Goal: Information Seeking & Learning: Learn about a topic

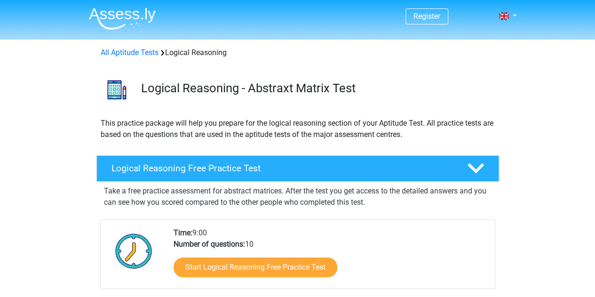
drag, startPoint x: 114, startPoint y: 32, endPoint x: 104, endPoint y: 24, distance: 12.1
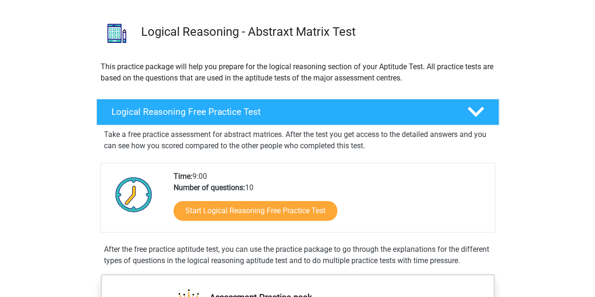
scroll to position [58, 0]
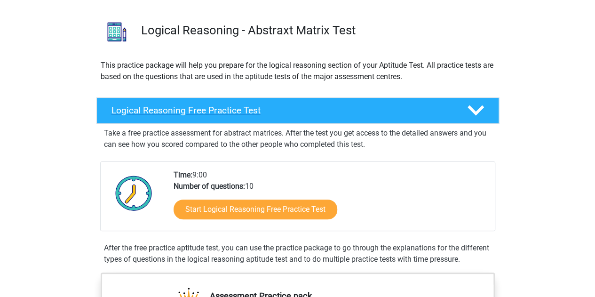
click at [347, 119] on div "Logical Reasoning Free Practice Test" at bounding box center [297, 110] width 403 height 26
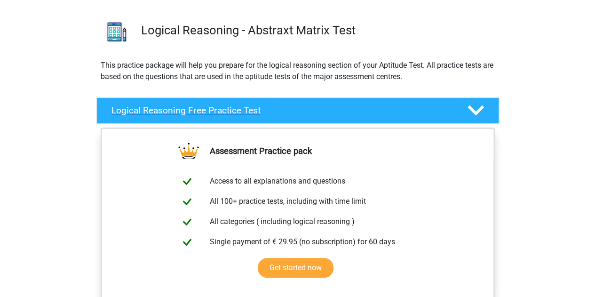
click at [350, 114] on h4 "Logical Reasoning Free Practice Test" at bounding box center [282, 110] width 341 height 11
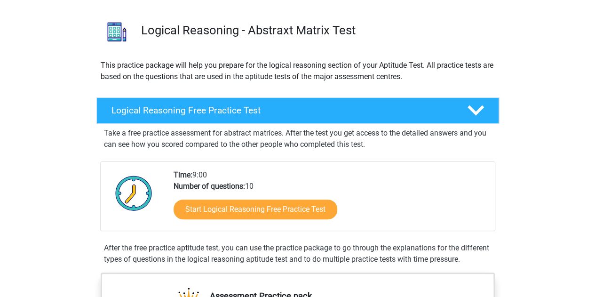
scroll to position [74, 0]
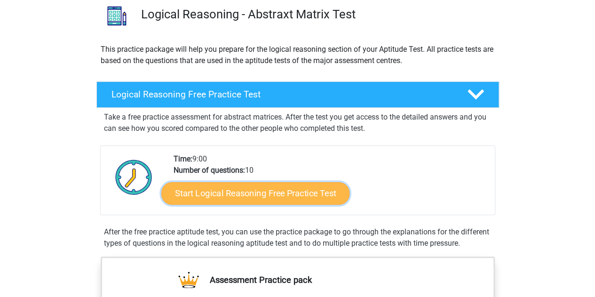
click at [295, 197] on link "Start Logical Reasoning Free Practice Test" at bounding box center [255, 193] width 188 height 23
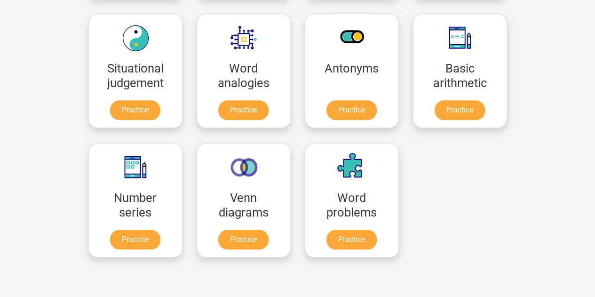
scroll to position [403, 0]
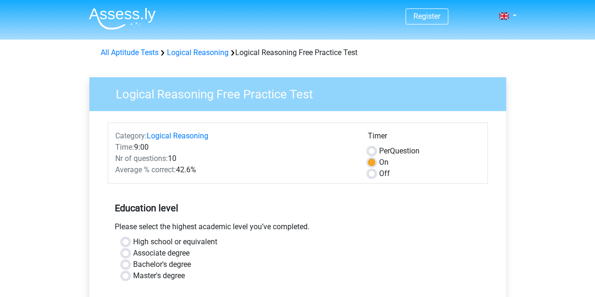
click at [248, 210] on h5 "Education level" at bounding box center [298, 208] width 366 height 19
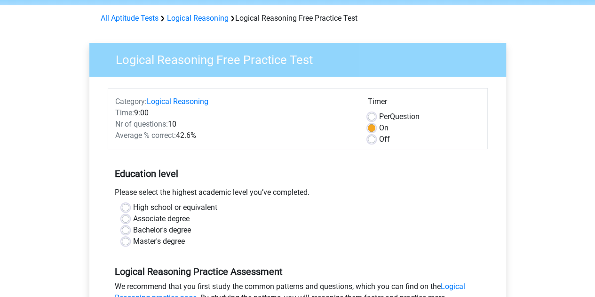
scroll to position [104, 0]
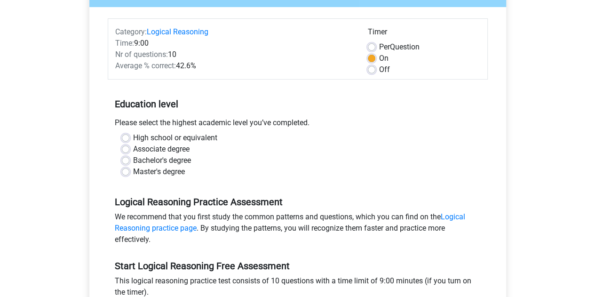
click at [133, 159] on label "Bachelor's degree" at bounding box center [162, 160] width 58 height 11
click at [128, 159] on input "Bachelor's degree" at bounding box center [126, 159] width 8 height 9
radio input "true"
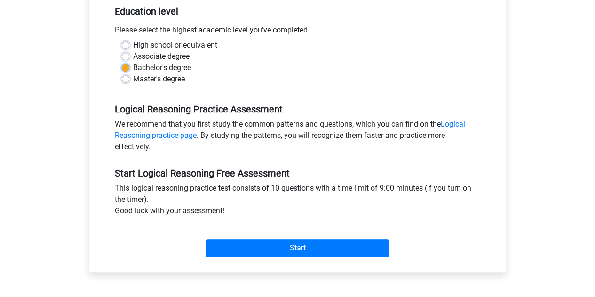
scroll to position [196, 0]
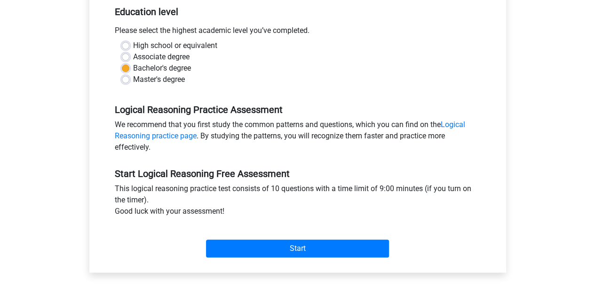
click at [168, 141] on div "We recommend that you first study the common patterns and questions, which you …" at bounding box center [298, 138] width 380 height 38
click at [173, 139] on link "Logical Reasoning practice page" at bounding box center [290, 130] width 351 height 20
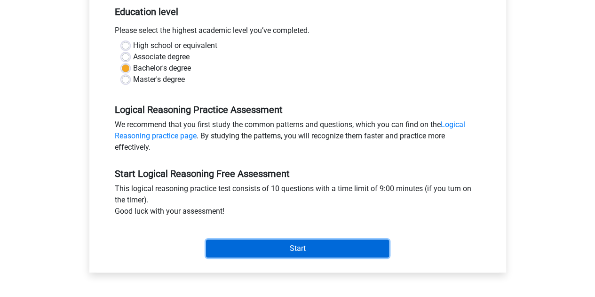
click at [250, 250] on input "Start" at bounding box center [297, 249] width 183 height 18
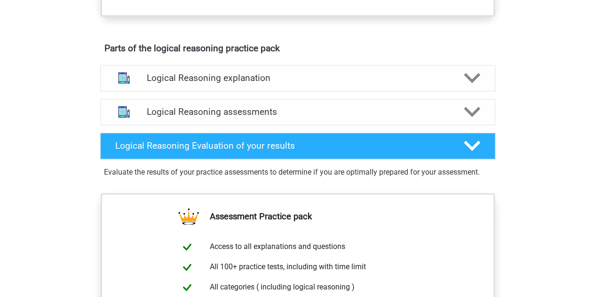
scroll to position [480, 0]
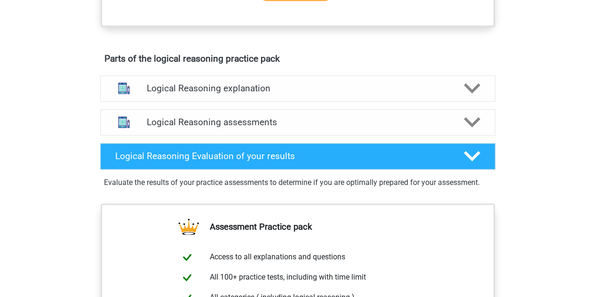
click at [230, 84] on div "Logical Reasoning explanation There are different types of patterns that are of…" at bounding box center [298, 89] width 432 height 34
click at [230, 94] on h4 "Logical Reasoning explanation" at bounding box center [298, 88] width 302 height 11
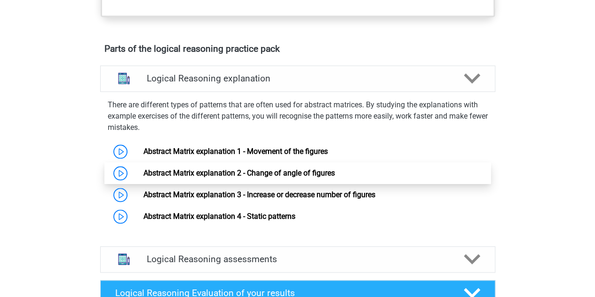
scroll to position [490, 0]
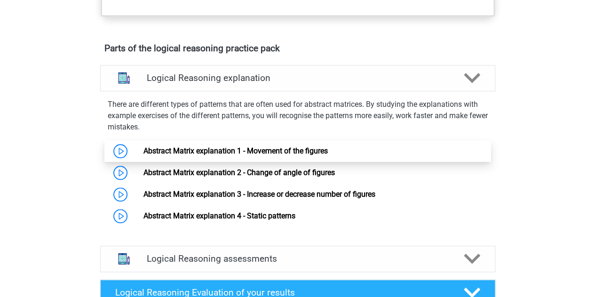
click at [144, 155] on link "Abstract Matrix explanation 1 - Movement of the figures" at bounding box center [236, 150] width 184 height 9
click at [198, 155] on link "Abstract Matrix explanation 1 - Movement of the figures" at bounding box center [236, 150] width 184 height 9
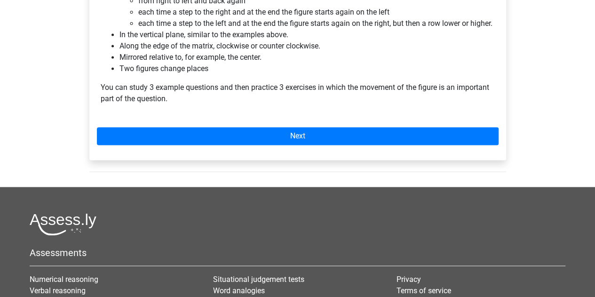
scroll to position [385, 0]
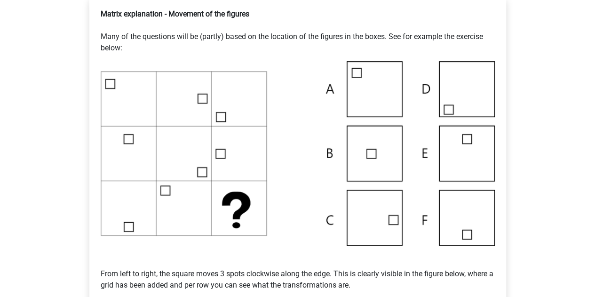
scroll to position [193, 0]
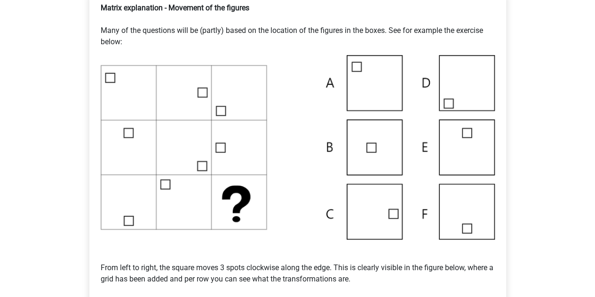
click at [259, 195] on img at bounding box center [298, 147] width 394 height 184
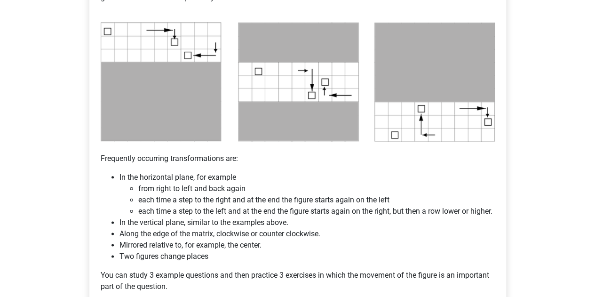
scroll to position [560, 0]
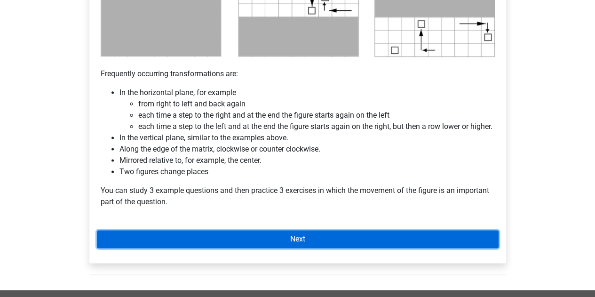
click at [259, 248] on link "Next" at bounding box center [298, 239] width 402 height 18
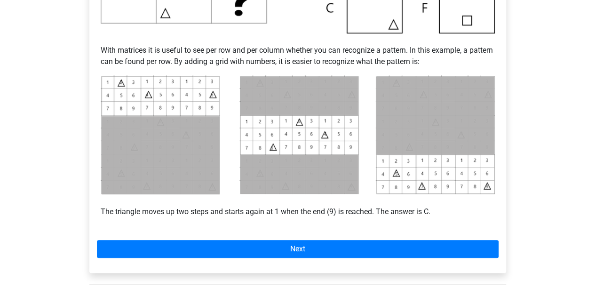
scroll to position [373, 0]
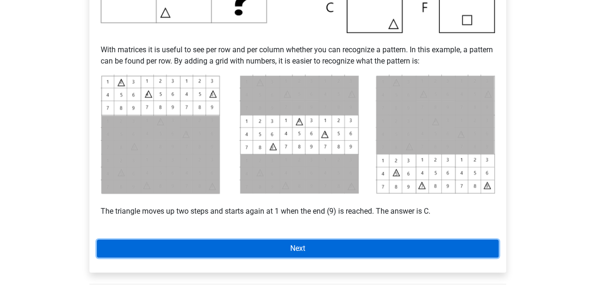
click at [330, 243] on link "Next" at bounding box center [298, 249] width 402 height 18
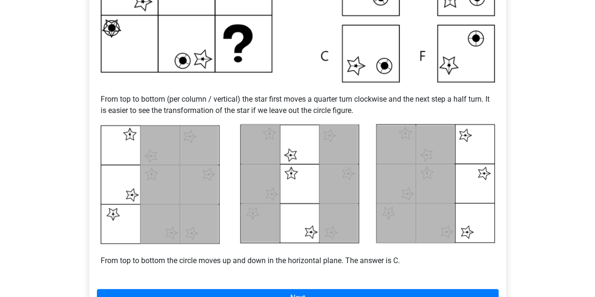
scroll to position [431, 0]
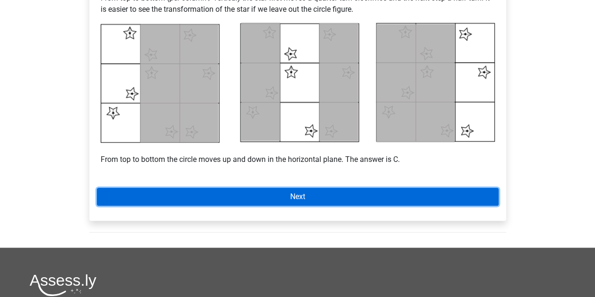
click at [321, 198] on link "Next" at bounding box center [298, 197] width 402 height 18
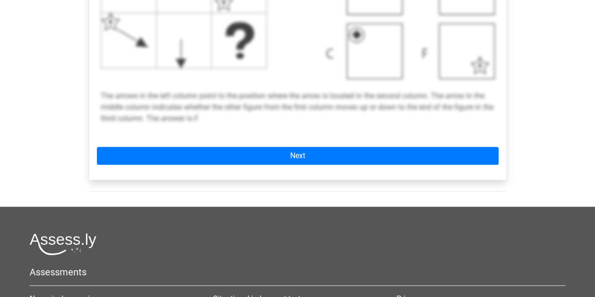
scroll to position [563, 0]
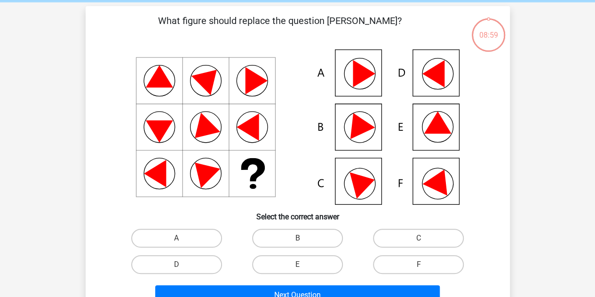
scroll to position [41, 0]
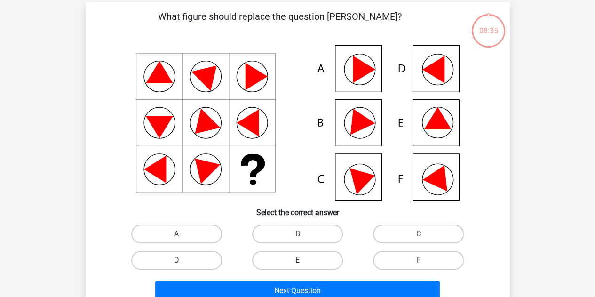
click at [208, 265] on label "D" at bounding box center [176, 260] width 91 height 19
click at [183, 265] on input "D" at bounding box center [179, 263] width 6 height 6
radio input "true"
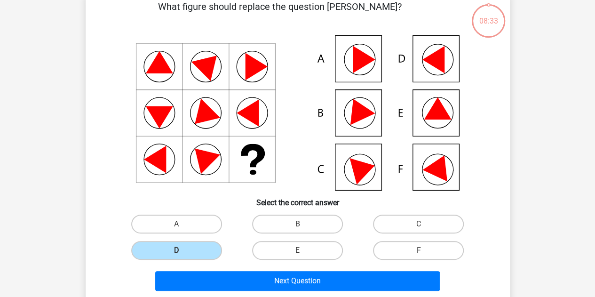
scroll to position [48, 0]
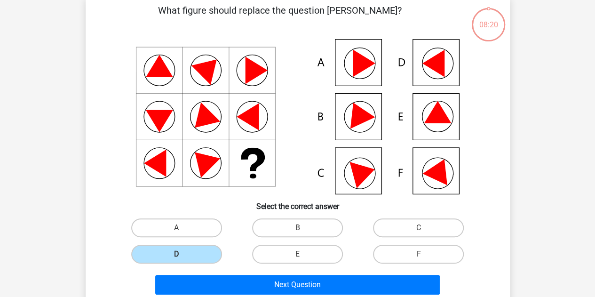
click at [202, 143] on icon at bounding box center [297, 116] width 379 height 155
click at [297, 260] on input "E" at bounding box center [300, 257] width 6 height 6
radio input "true"
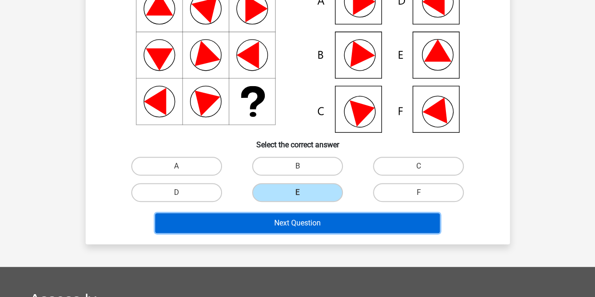
click at [307, 221] on button "Next Question" at bounding box center [297, 223] width 285 height 20
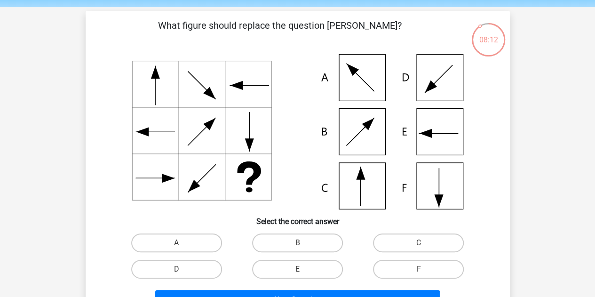
scroll to position [33, 0]
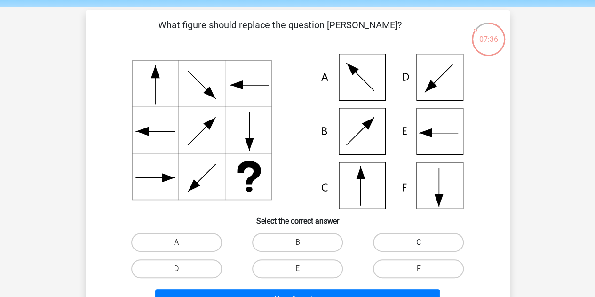
click at [416, 244] on label "C" at bounding box center [418, 242] width 91 height 19
click at [419, 244] on input "C" at bounding box center [422, 245] width 6 height 6
radio input "true"
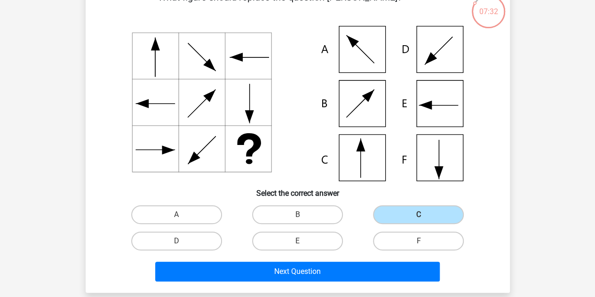
scroll to position [48, 0]
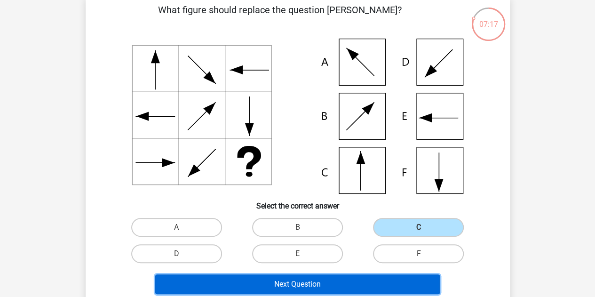
click at [294, 280] on button "Next Question" at bounding box center [297, 284] width 285 height 20
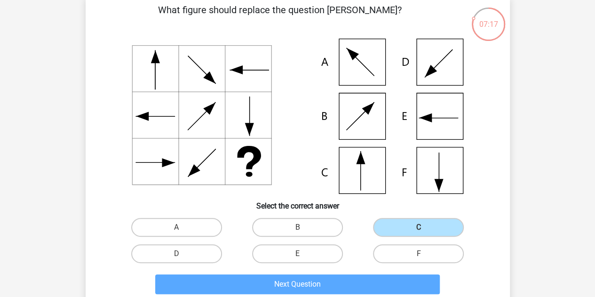
scroll to position [43, 0]
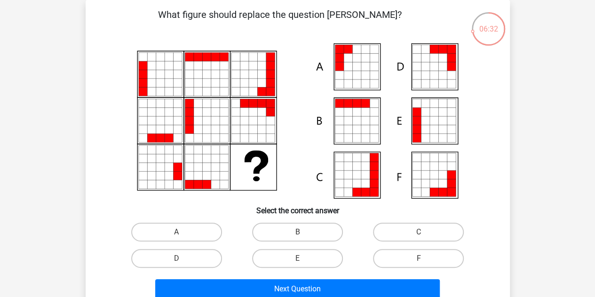
click at [182, 222] on div "A" at bounding box center [176, 232] width 121 height 26
click at [180, 237] on input "A" at bounding box center [179, 235] width 6 height 6
radio input "true"
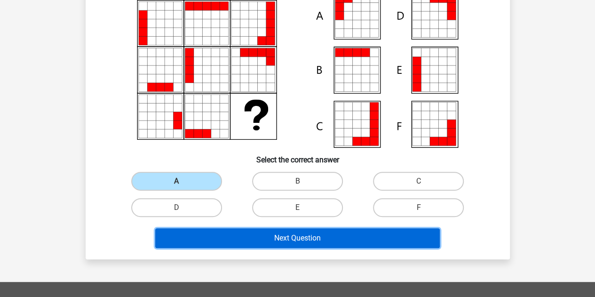
click at [254, 235] on button "Next Question" at bounding box center [297, 238] width 285 height 20
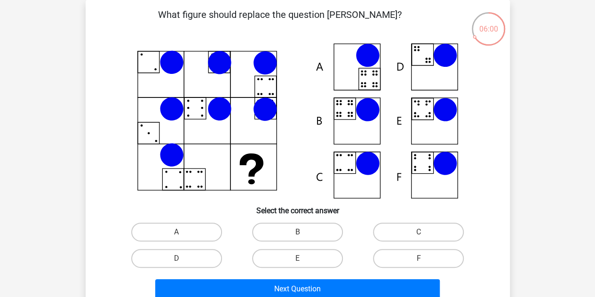
click at [198, 184] on icon at bounding box center [297, 120] width 379 height 155
click at [279, 230] on label "B" at bounding box center [297, 232] width 91 height 19
click at [297, 232] on input "B" at bounding box center [300, 235] width 6 height 6
radio input "true"
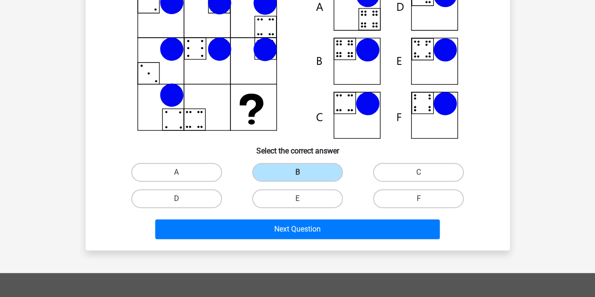
scroll to position [104, 0]
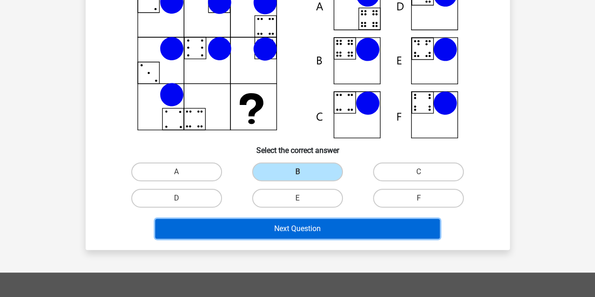
click at [276, 228] on button "Next Question" at bounding box center [297, 229] width 285 height 20
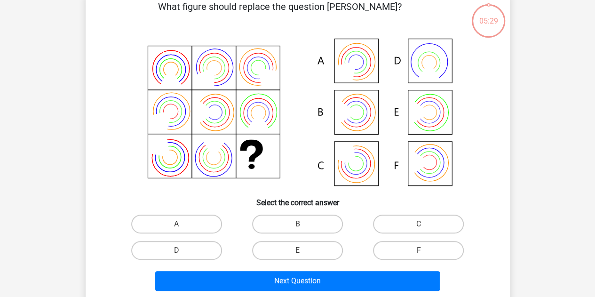
scroll to position [43, 0]
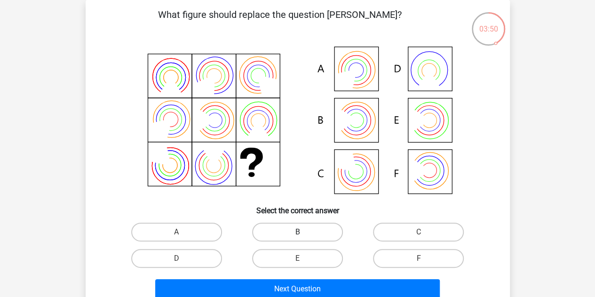
click at [280, 236] on label "B" at bounding box center [297, 232] width 91 height 19
click at [297, 236] on input "B" at bounding box center [300, 235] width 6 height 6
radio input "true"
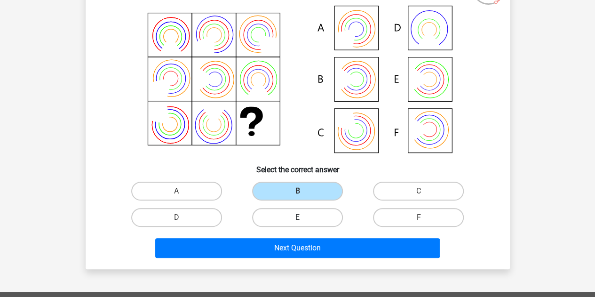
scroll to position [92, 0]
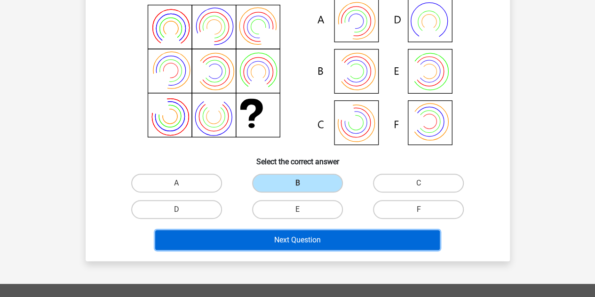
click at [293, 240] on button "Next Question" at bounding box center [297, 240] width 285 height 20
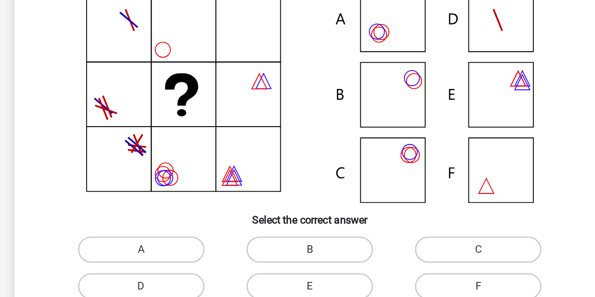
scroll to position [43, 0]
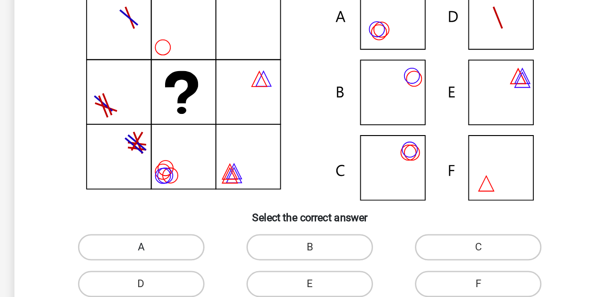
click at [216, 235] on label "A" at bounding box center [176, 232] width 91 height 19
click at [183, 235] on input "A" at bounding box center [179, 235] width 6 height 6
radio input "true"
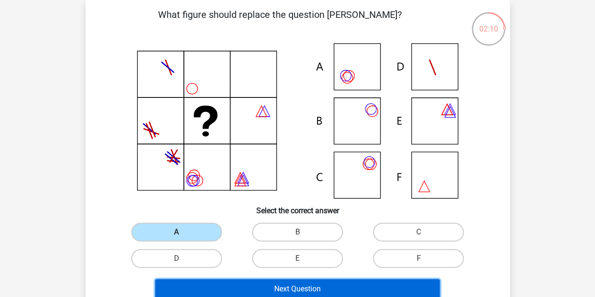
click at [240, 285] on button "Next Question" at bounding box center [297, 289] width 285 height 20
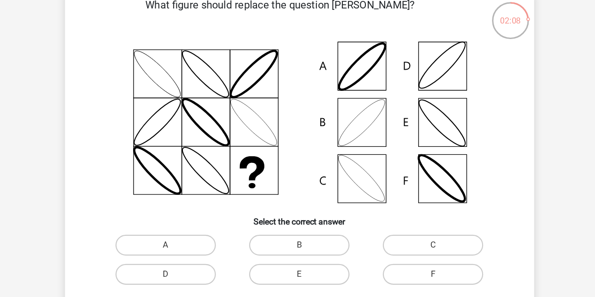
scroll to position [43, 0]
click at [297, 230] on label "B" at bounding box center [297, 232] width 91 height 19
click at [297, 232] on input "B" at bounding box center [300, 235] width 6 height 6
radio input "true"
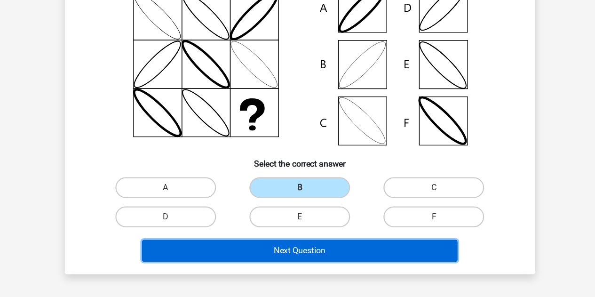
click at [272, 254] on button "Next Question" at bounding box center [297, 255] width 285 height 20
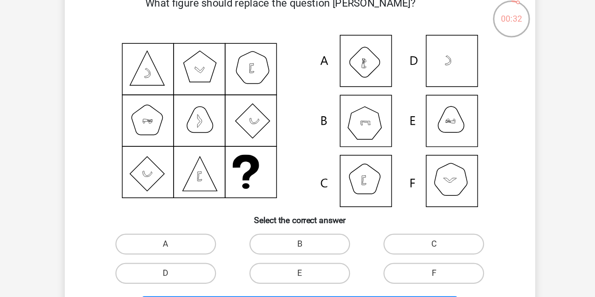
scroll to position [43, 0]
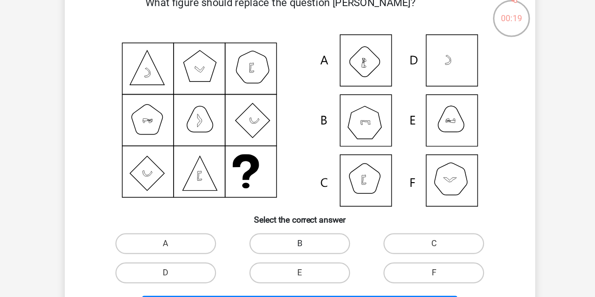
click at [296, 230] on label "B" at bounding box center [297, 232] width 91 height 19
click at [297, 232] on input "B" at bounding box center [300, 235] width 6 height 6
radio input "true"
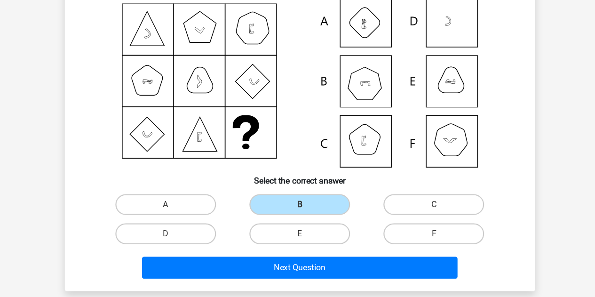
click at [303, 258] on div "Next Question" at bounding box center [298, 268] width 394 height 31
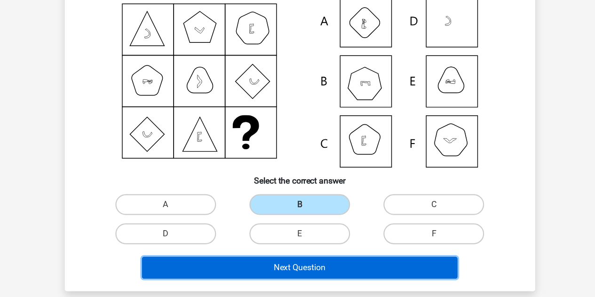
click at [298, 268] on button "Next Question" at bounding box center [297, 270] width 285 height 20
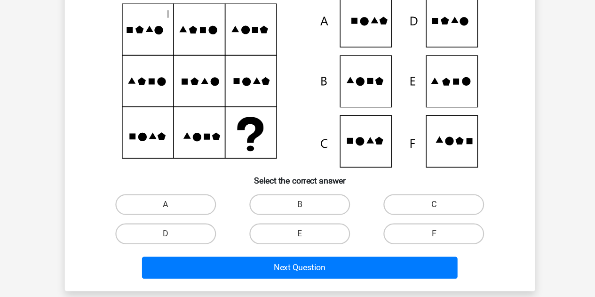
scroll to position [43, 0]
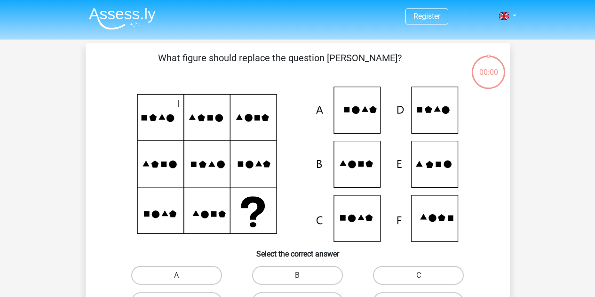
scroll to position [43, 0]
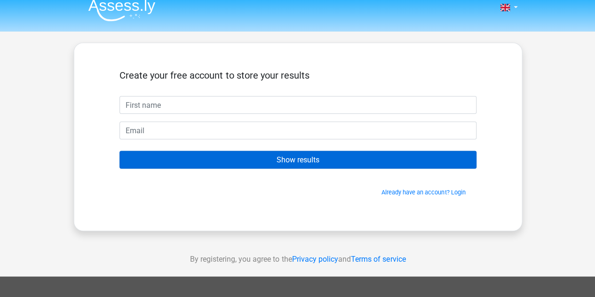
scroll to position [8, 0]
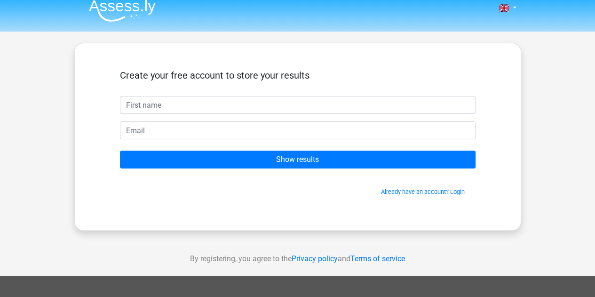
click at [208, 170] on form "Create your free account to store your results Show results Already have an acc…" at bounding box center [298, 133] width 356 height 127
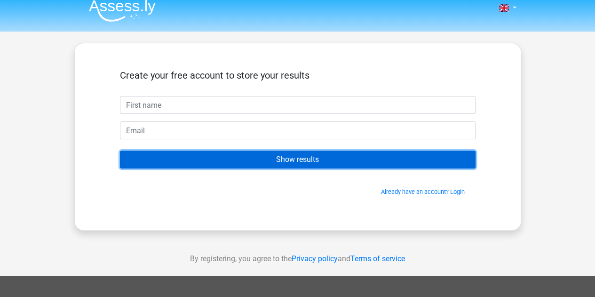
click at [218, 160] on input "Show results" at bounding box center [298, 160] width 356 height 18
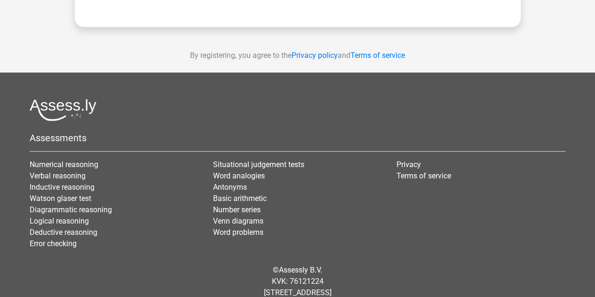
scroll to position [225, 0]
